Goal: Task Accomplishment & Management: Complete application form

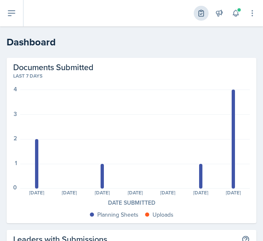
click at [204, 13] on icon at bounding box center [201, 13] width 5 height 6
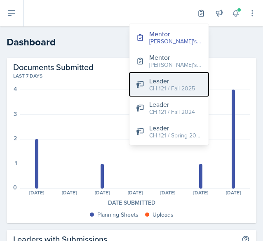
click at [184, 89] on div "CH 121 / Fall 2025" at bounding box center [172, 88] width 46 height 9
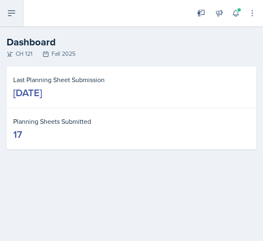
click at [10, 12] on icon at bounding box center [12, 13] width 10 height 10
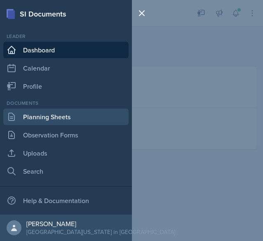
click at [50, 122] on link "Planning Sheets" at bounding box center [66, 117] width 126 height 17
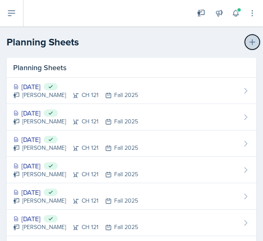
click at [245, 45] on button at bounding box center [252, 42] width 15 height 15
click at [249, 38] on icon at bounding box center [253, 42] width 8 height 8
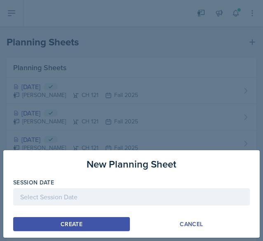
click at [78, 200] on div at bounding box center [131, 196] width 237 height 17
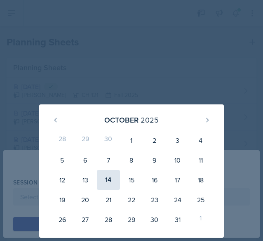
click at [115, 177] on div "14" at bounding box center [108, 180] width 23 height 20
type input "[DATE]"
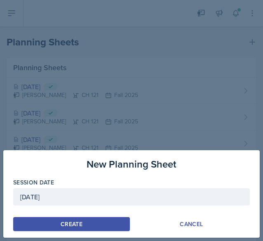
click at [69, 221] on div "Create" at bounding box center [72, 224] width 22 height 7
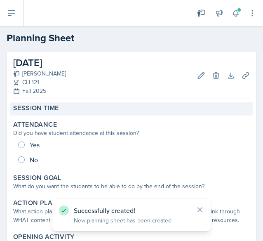
click at [91, 107] on div "Session Time" at bounding box center [131, 108] width 237 height 8
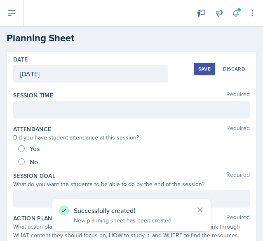
click at [84, 114] on div at bounding box center [131, 109] width 237 height 17
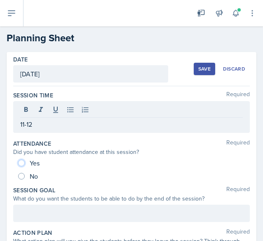
click at [19, 164] on input "Yes" at bounding box center [21, 163] width 7 height 7
radio input "true"
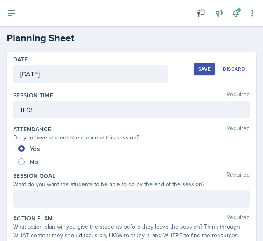
click at [31, 190] on div at bounding box center [131, 198] width 237 height 17
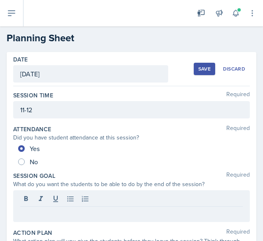
click at [67, 212] on p at bounding box center [131, 214] width 223 height 10
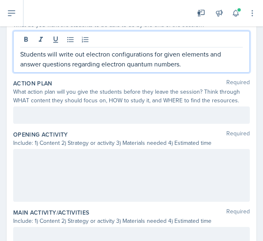
click at [85, 112] on p at bounding box center [131, 115] width 223 height 10
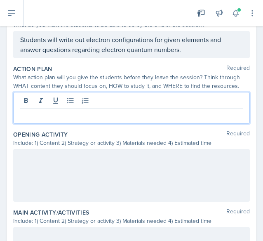
click at [32, 116] on p at bounding box center [131, 115] width 223 height 10
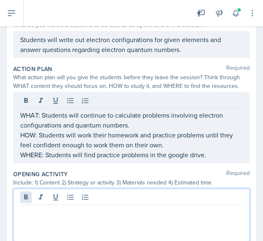
click at [24, 197] on div at bounding box center [131, 215] width 237 height 53
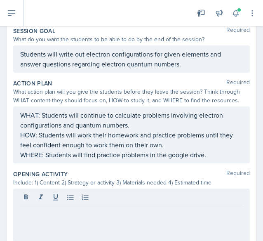
click at [102, 213] on p at bounding box center [131, 212] width 223 height 10
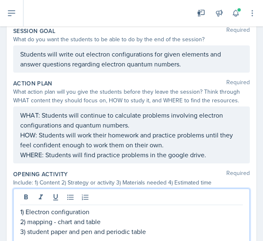
scroll to position [150, 0]
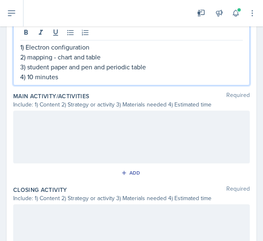
click at [111, 141] on div at bounding box center [131, 137] width 237 height 53
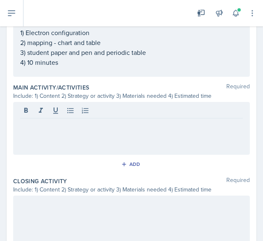
click at [55, 120] on p at bounding box center [131, 125] width 223 height 10
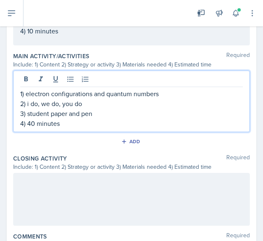
click at [56, 186] on div at bounding box center [131, 199] width 237 height 53
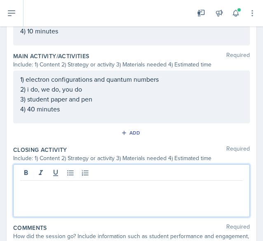
scroll to position [356, 0]
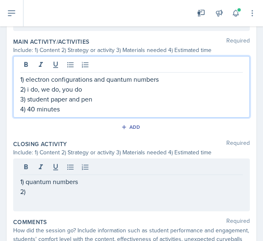
click at [90, 74] on p "1) electron configurations and quantum numbers" at bounding box center [131, 79] width 223 height 10
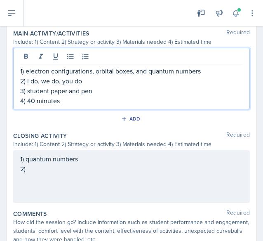
click at [49, 165] on div "1) quantum numbers 2)" at bounding box center [131, 176] width 237 height 53
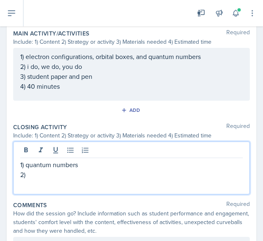
scroll to position [356, 0]
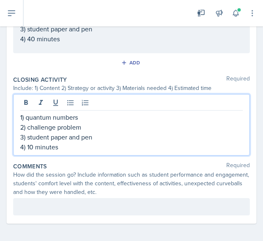
click at [58, 209] on div at bounding box center [131, 206] width 237 height 17
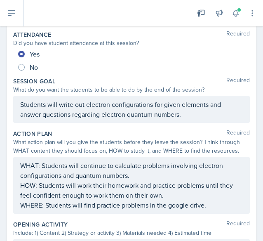
scroll to position [0, 0]
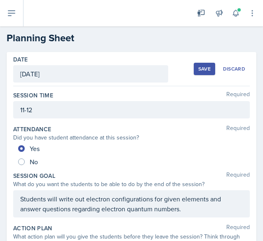
click at [199, 67] on div "Save" at bounding box center [205, 69] width 12 height 7
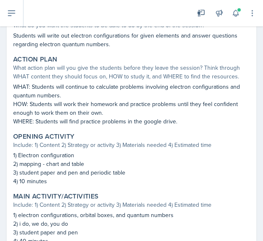
scroll to position [346, 0]
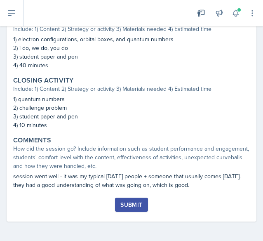
click at [128, 211] on button "Submit" at bounding box center [131, 205] width 33 height 14
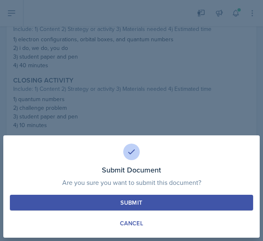
click at [145, 206] on button "Submit" at bounding box center [132, 203] width 244 height 16
radio input "true"
